Goal: Task Accomplishment & Management: Manage account settings

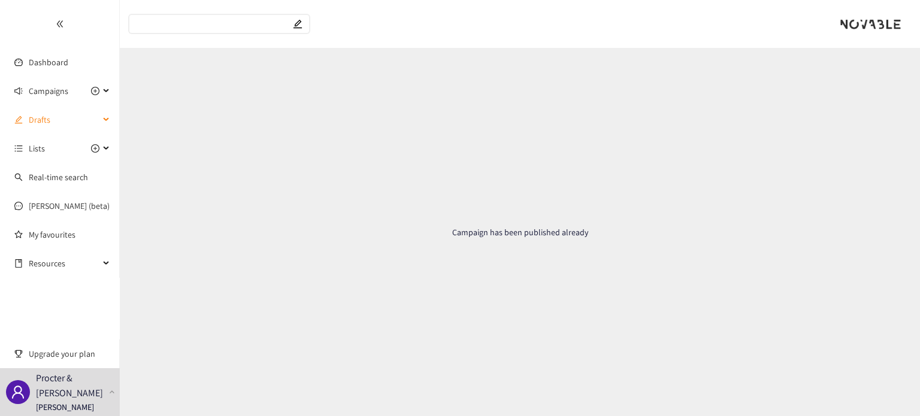
click at [89, 115] on span "Drafts" at bounding box center [64, 120] width 71 height 24
click at [56, 152] on link "ATLUL -[GEOGRAPHIC_DATA]" at bounding box center [79, 148] width 101 height 11
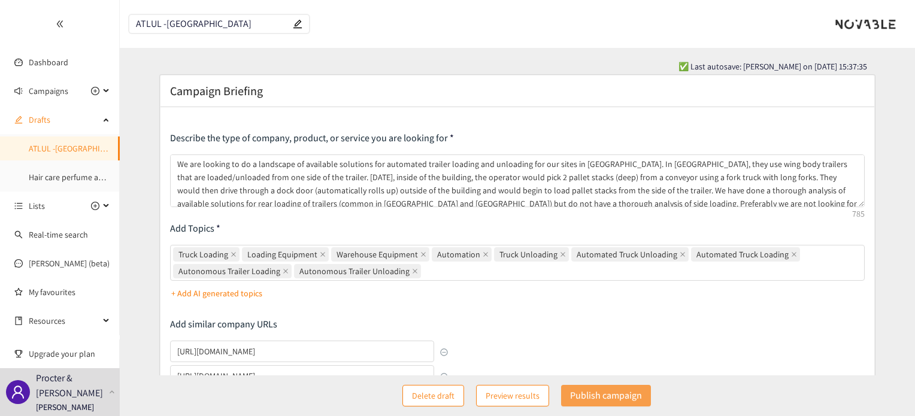
click at [624, 393] on p "Publish campaign" at bounding box center [606, 395] width 72 height 15
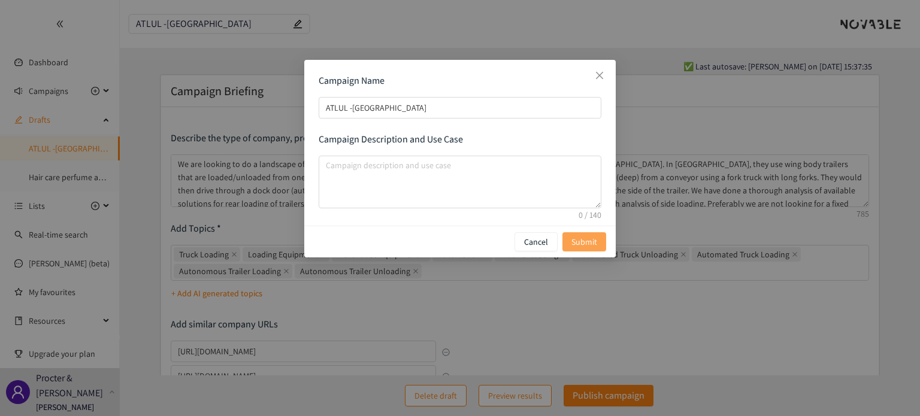
click at [589, 244] on span "Submit" at bounding box center [584, 241] width 26 height 13
